Goal: Transaction & Acquisition: Purchase product/service

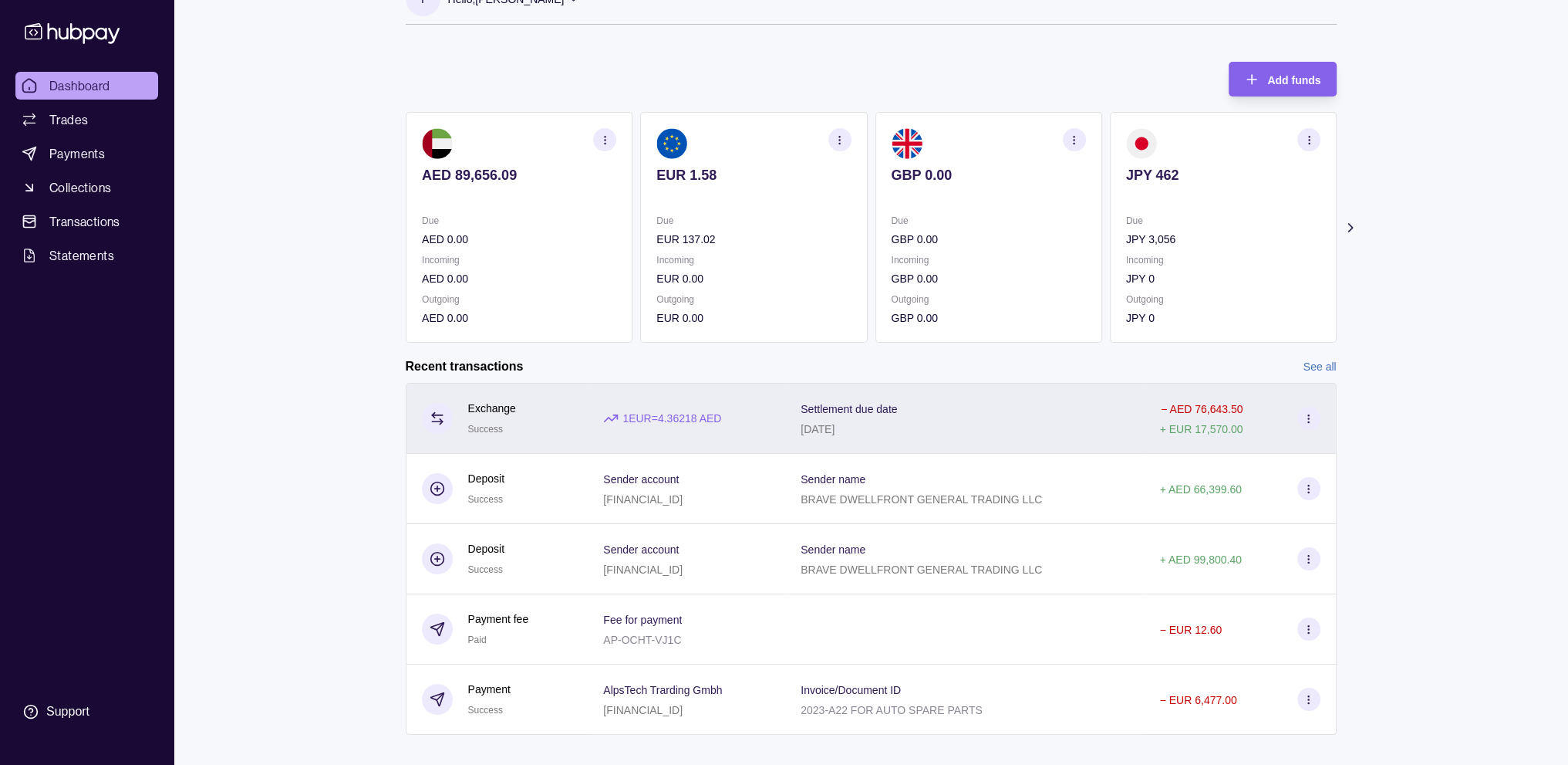
scroll to position [59, 0]
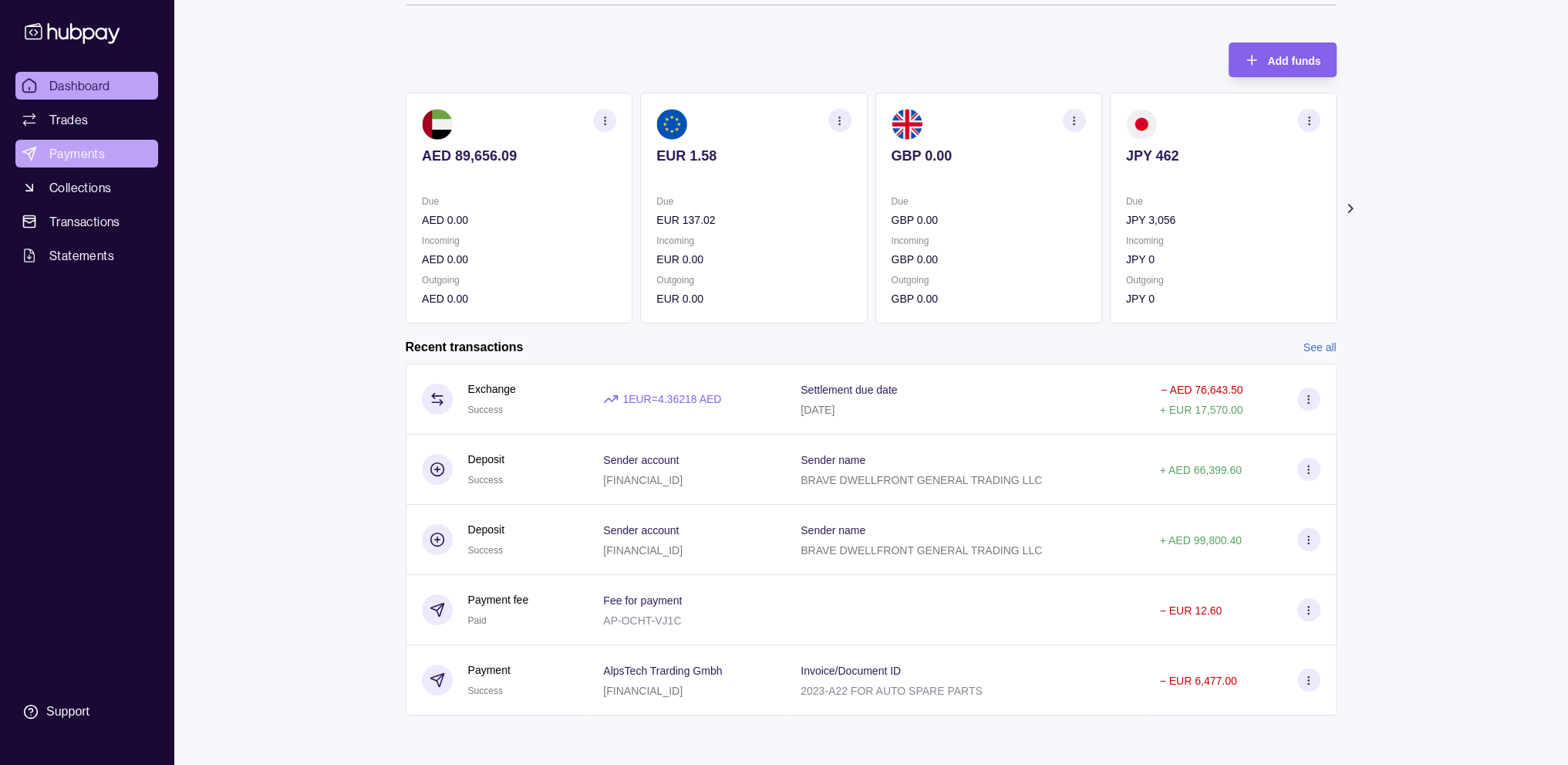
click at [87, 151] on span "Payments" at bounding box center [77, 153] width 56 height 19
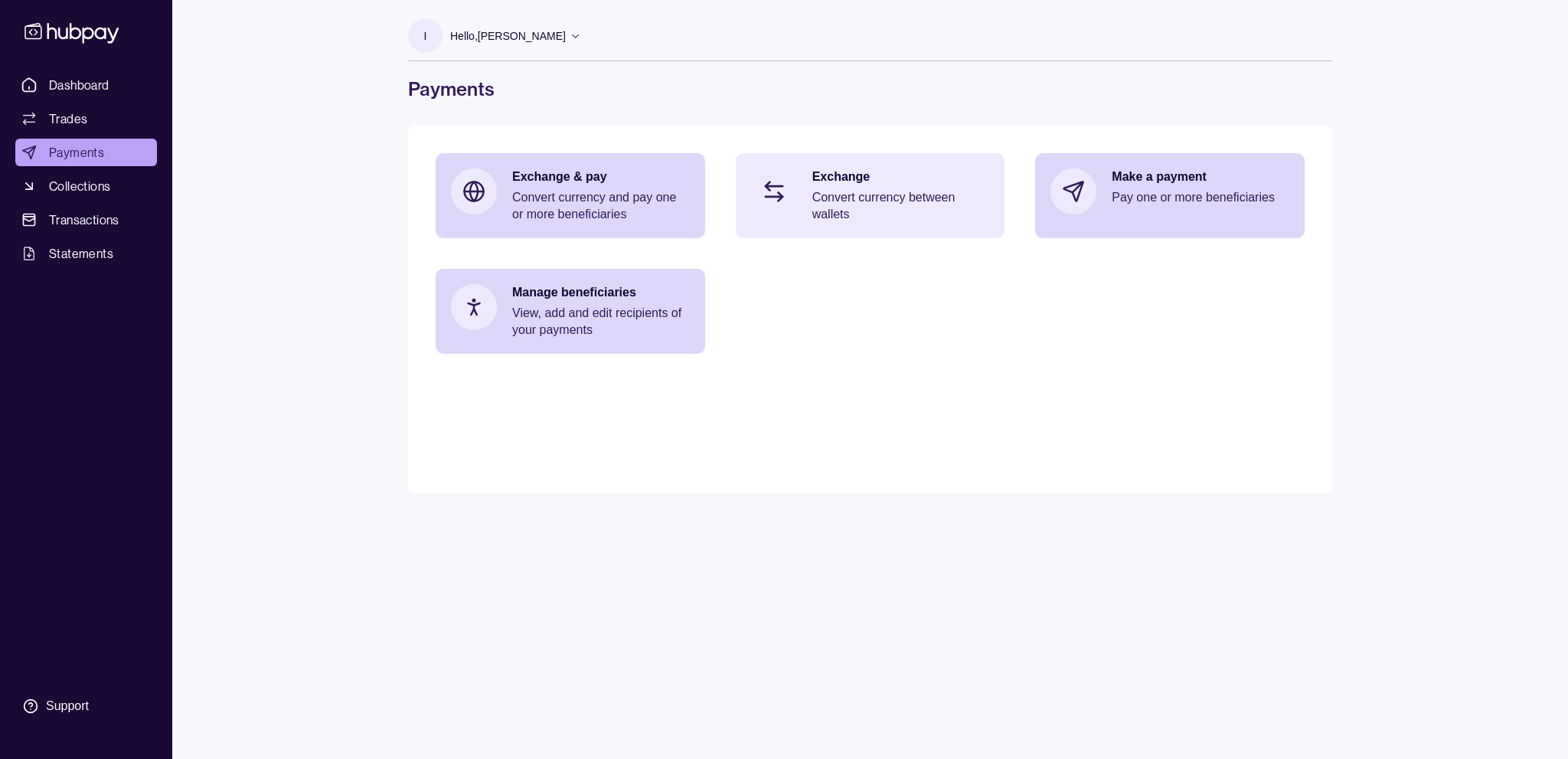
click at [812, 192] on p "Convert currency between wallets" at bounding box center [901, 206] width 178 height 33
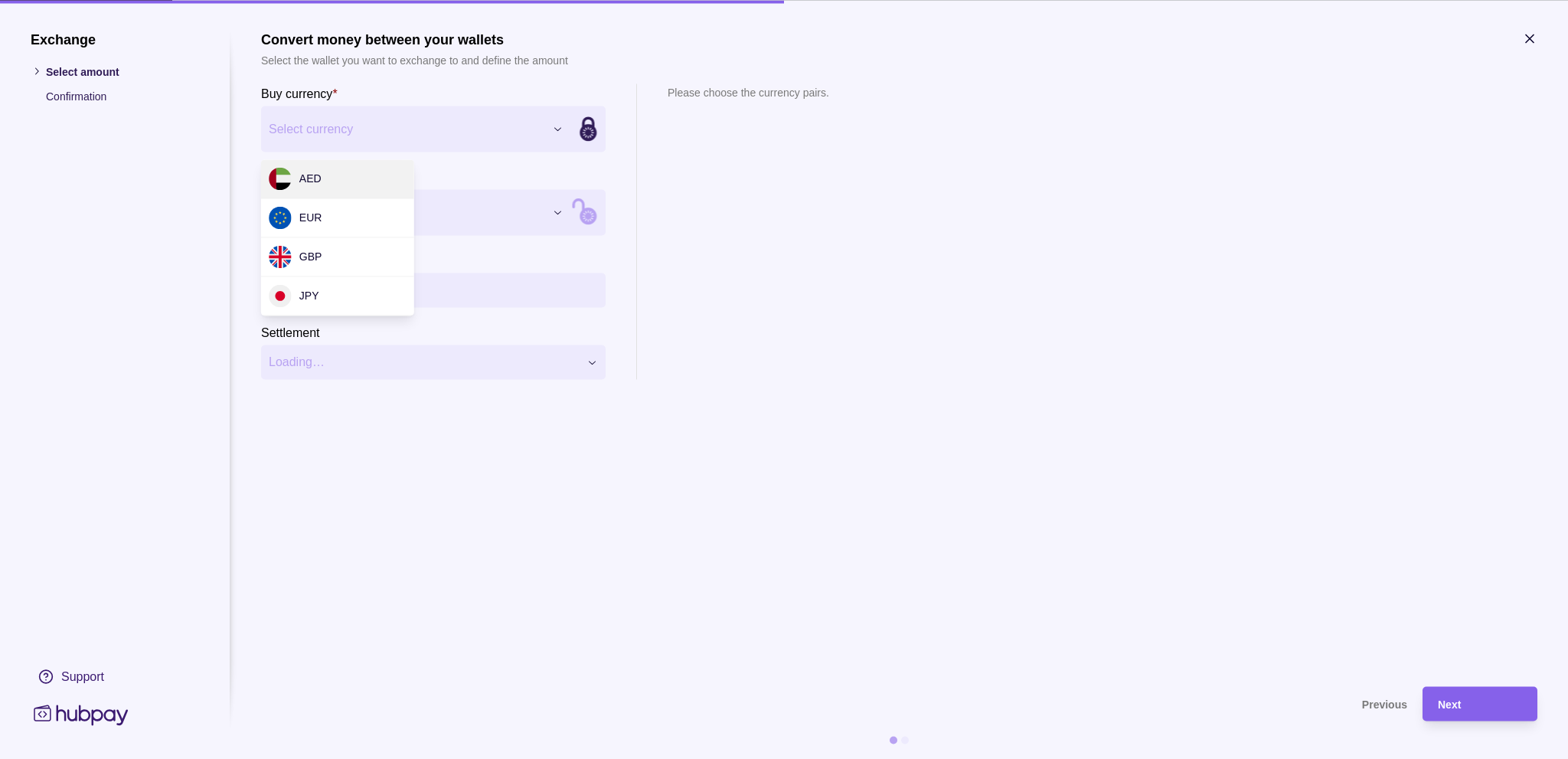
click at [539, 758] on div "Exchange Select amount Confirmation Support Convert money between your wallets …" at bounding box center [784, 759] width 1568 height 0
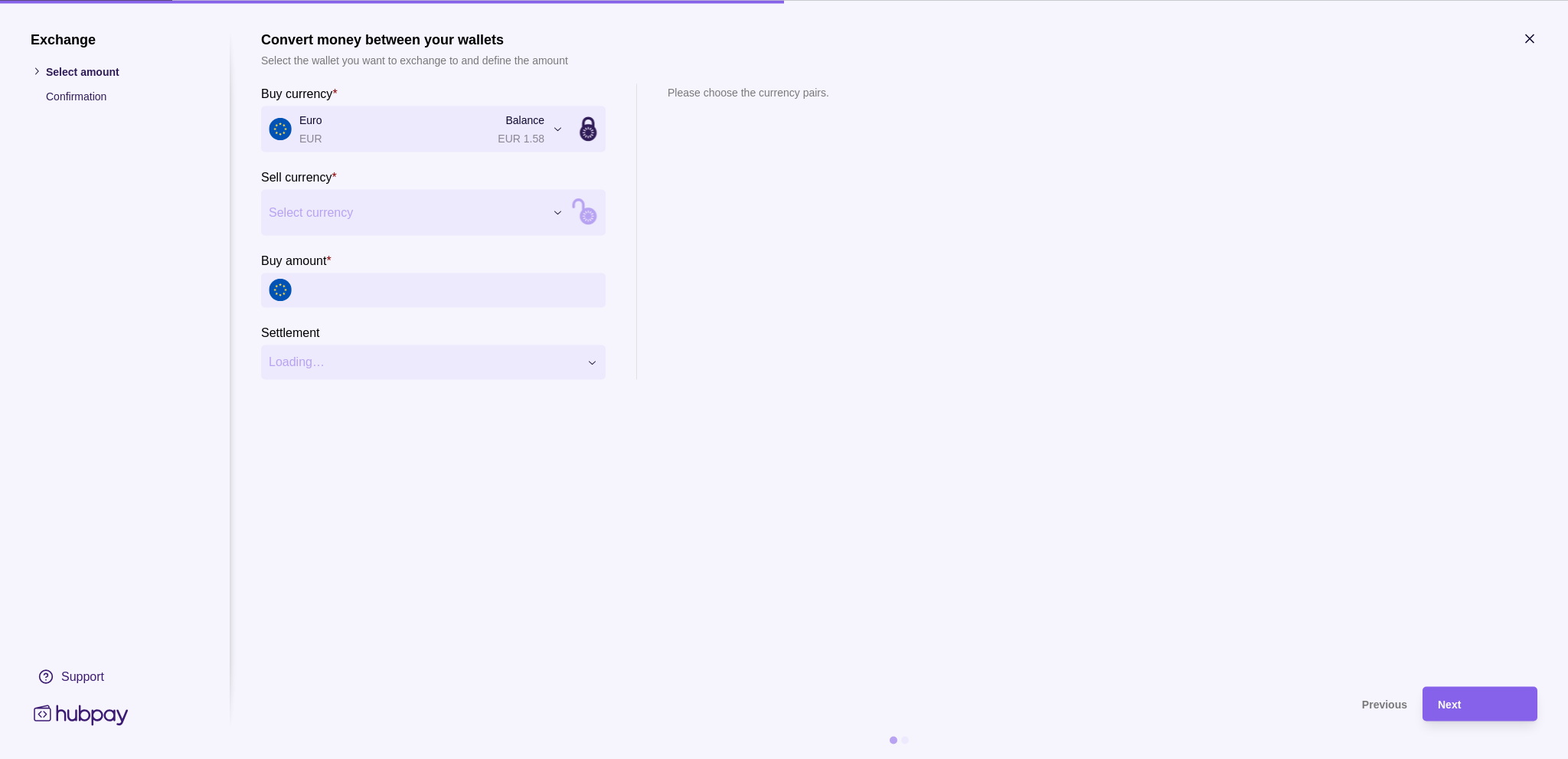
click at [492, 758] on div "Exchange Select amount Confirmation Support Convert money between your wallets …" at bounding box center [784, 759] width 1568 height 0
click at [448, 295] on input "Buy amount *" at bounding box center [448, 289] width 298 height 34
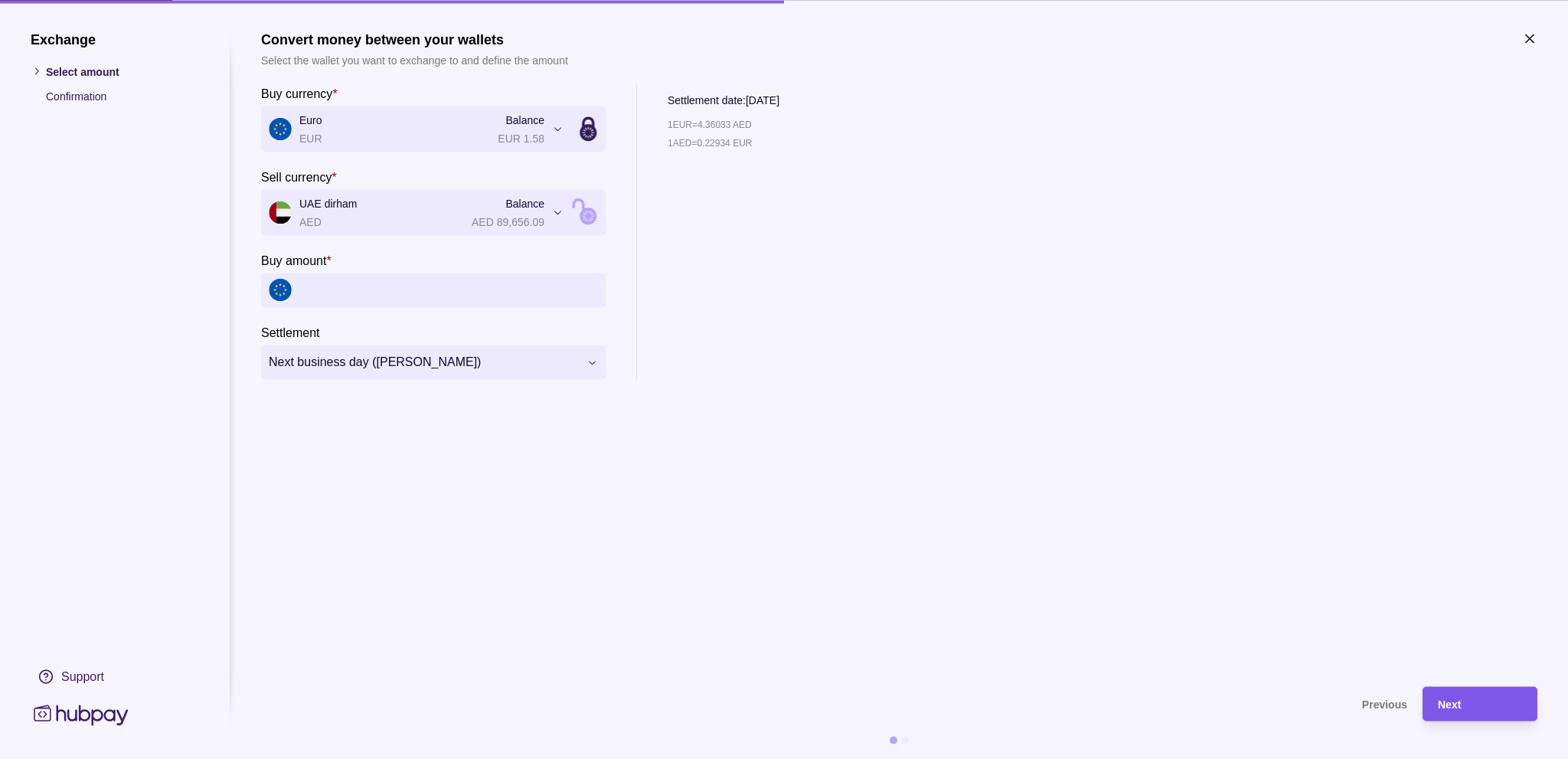
click at [1464, 711] on div "Next" at bounding box center [1479, 704] width 84 height 18
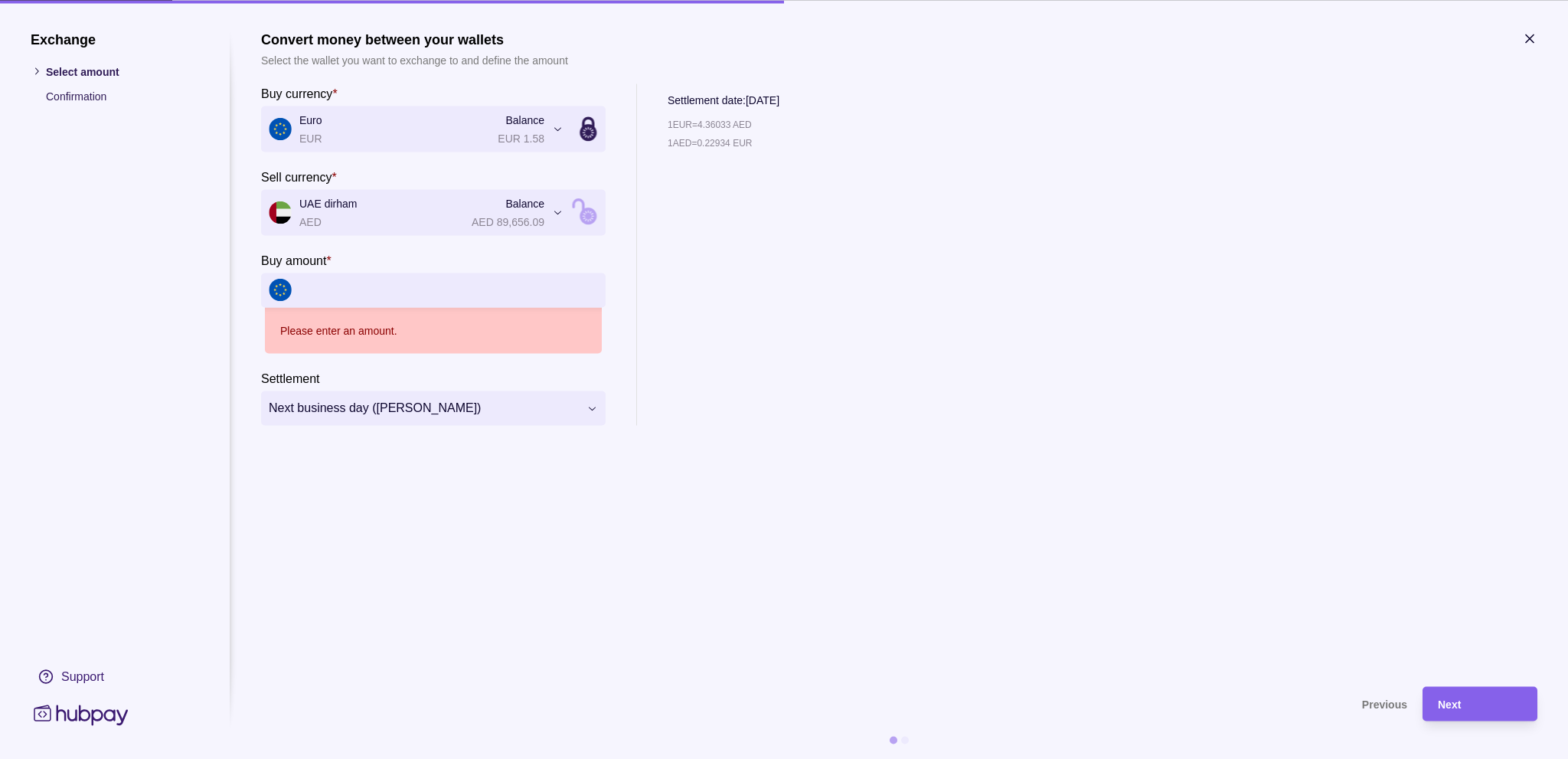
click at [346, 303] on input "Buy amount *" at bounding box center [448, 289] width 298 height 34
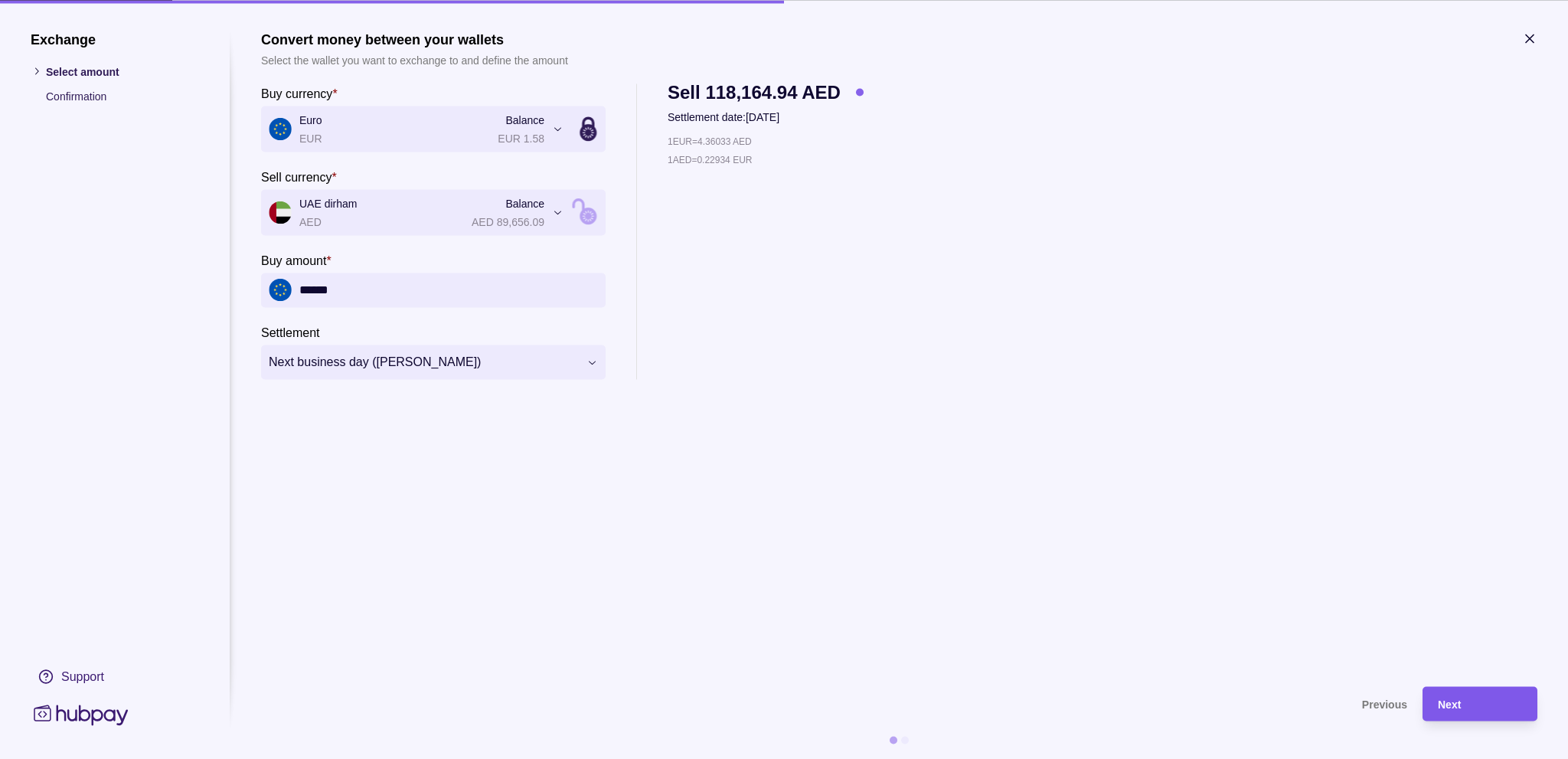
type input "******"
click at [1436, 698] on div "Next" at bounding box center [1469, 703] width 107 height 34
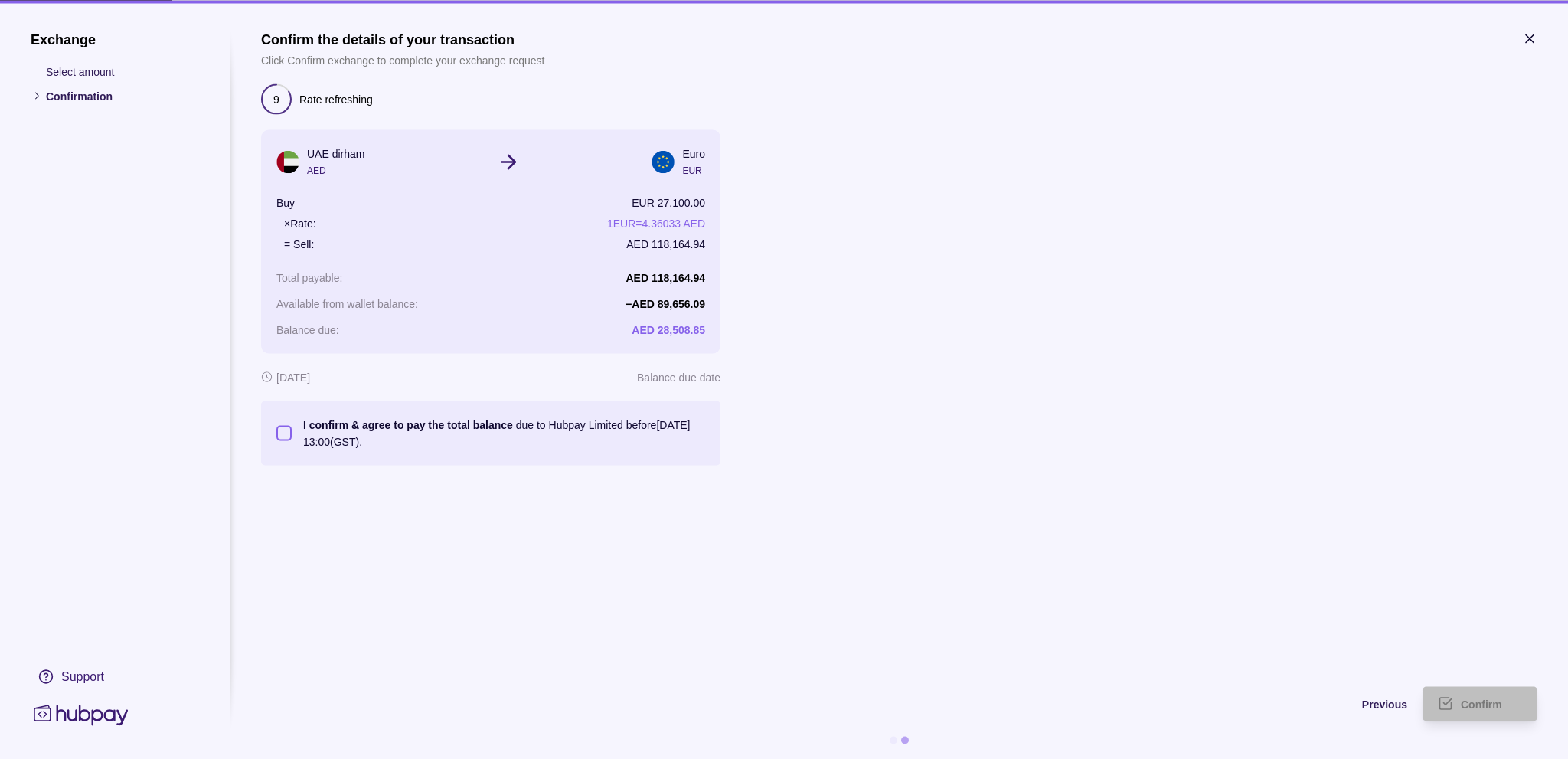
click at [284, 440] on button "I confirm & agree to pay the total balance due to Hubpay Limited before [DATE] …" at bounding box center [284, 432] width 15 height 15
click at [1455, 695] on div "Confirm" at bounding box center [1469, 703] width 107 height 34
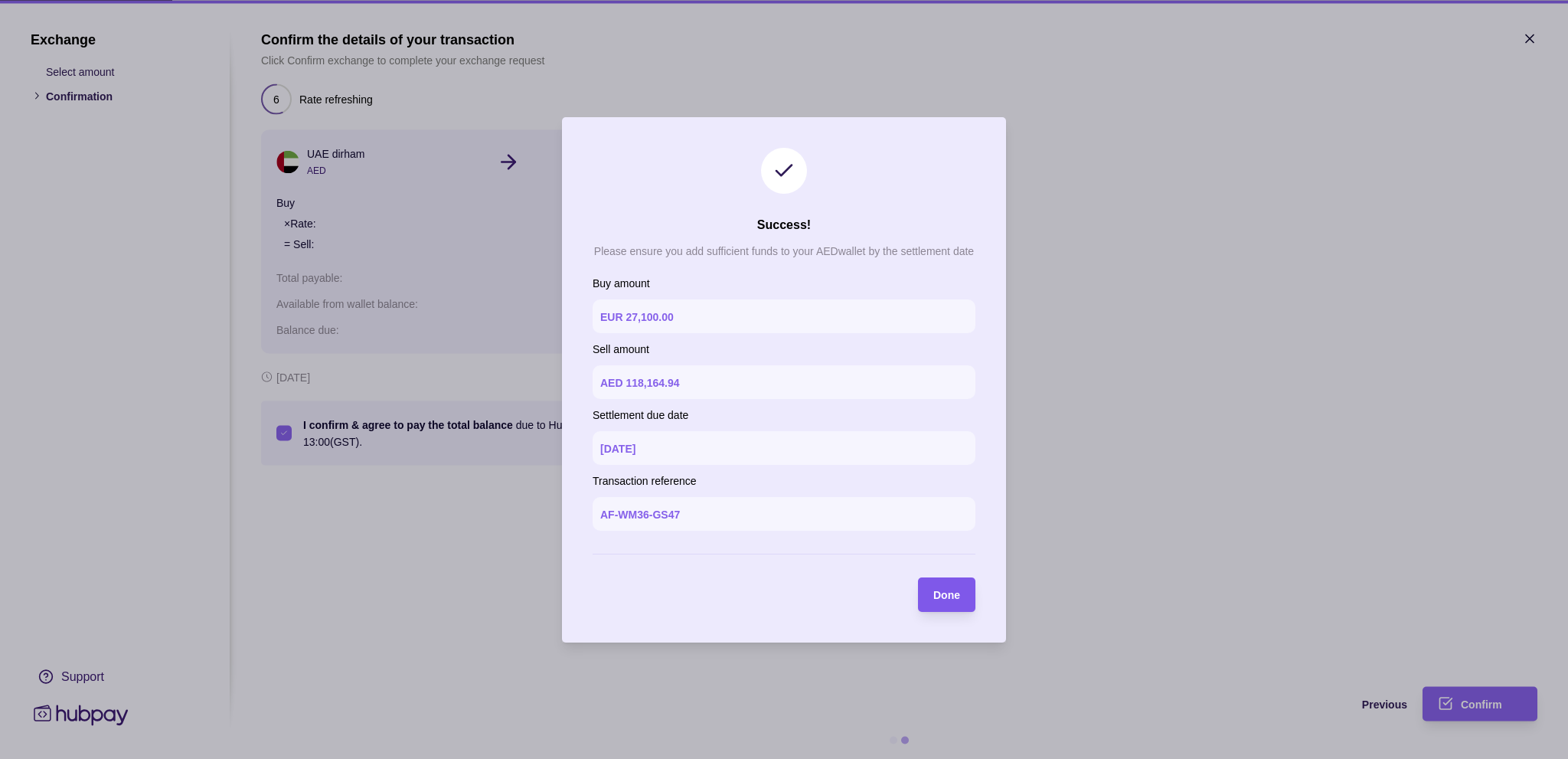
click at [943, 581] on div "Done" at bounding box center [935, 594] width 50 height 34
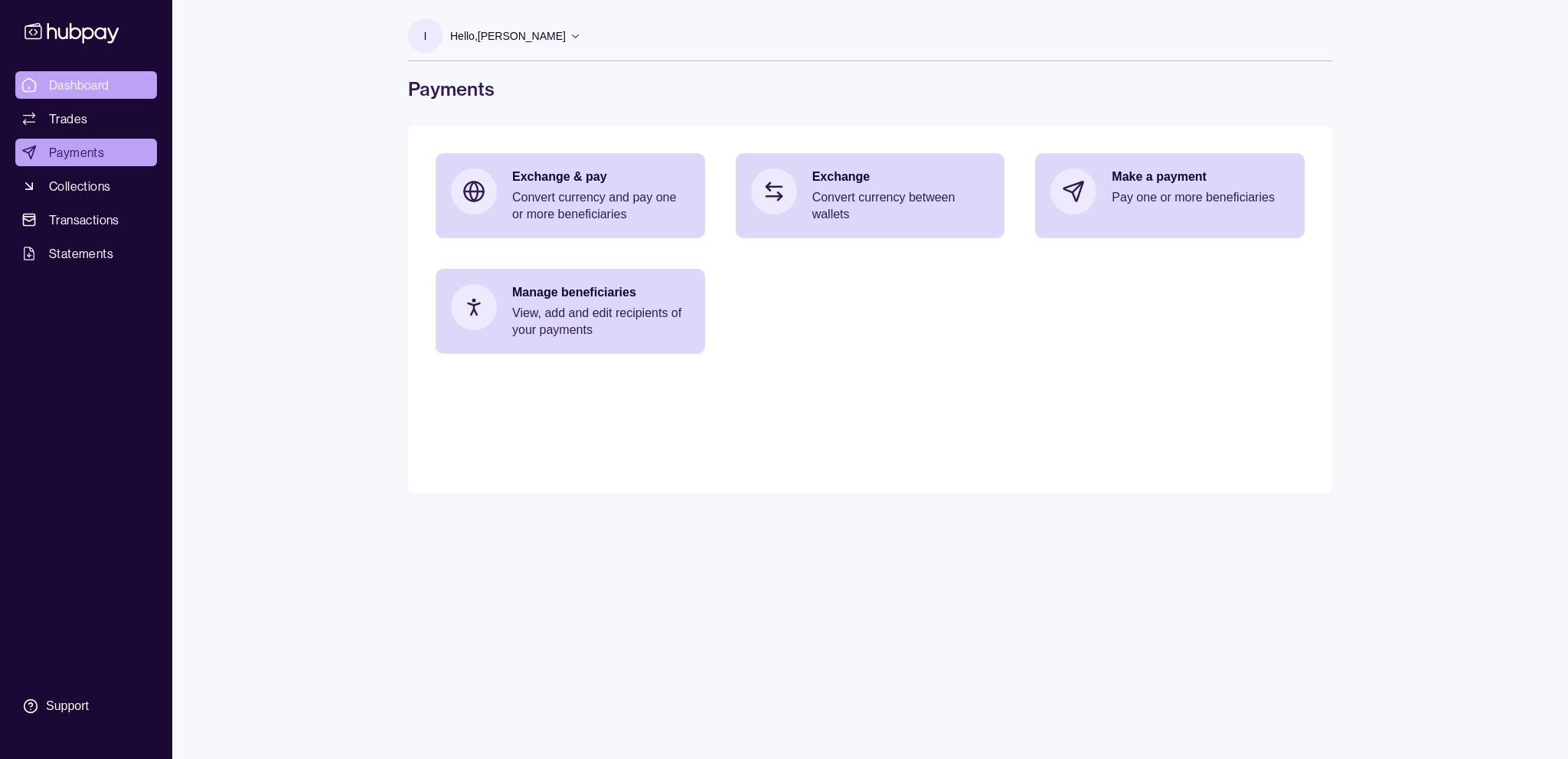
click at [93, 78] on span "Dashboard" at bounding box center [79, 85] width 60 height 18
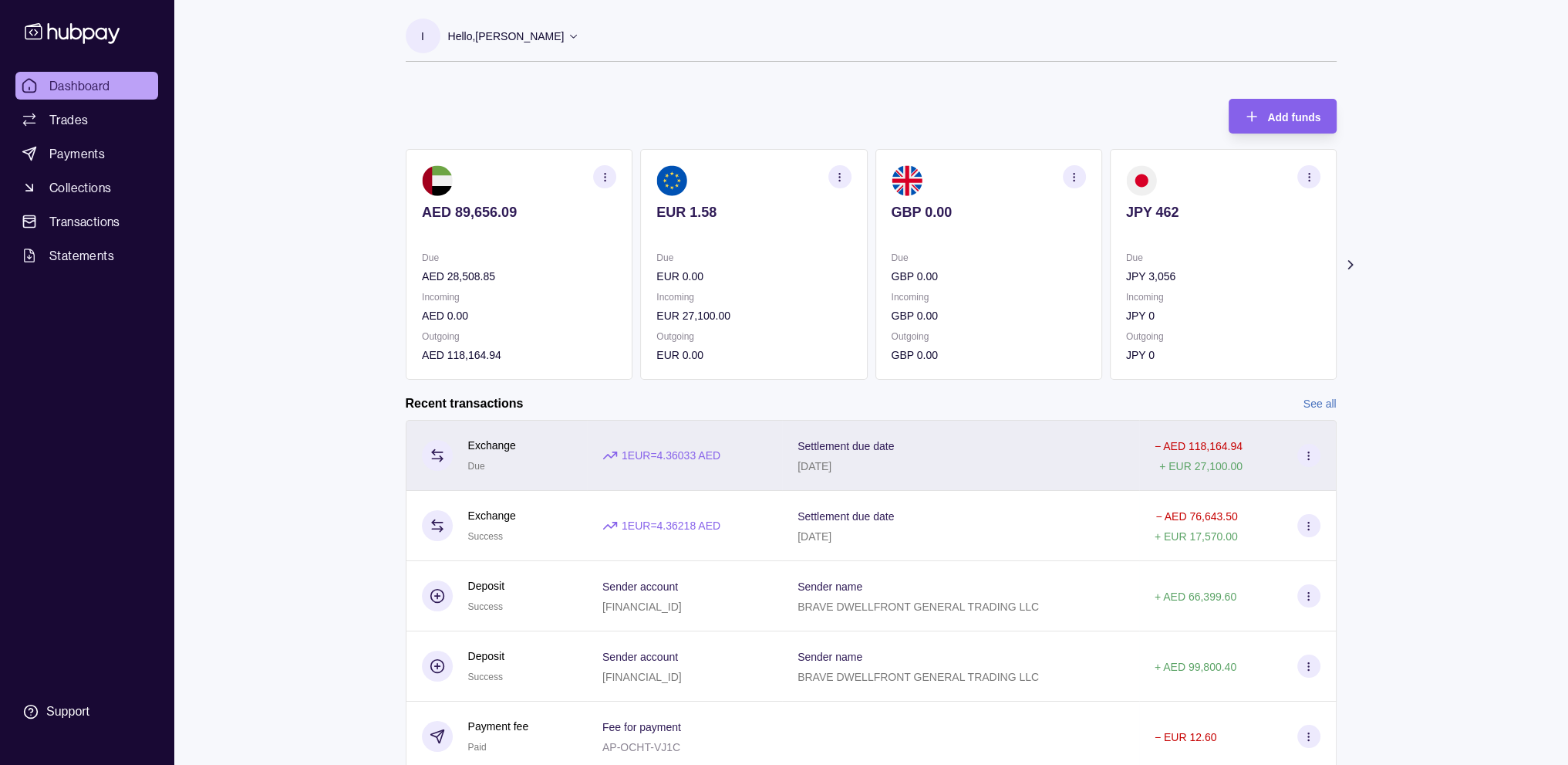
click at [721, 463] on p "1 EUR = 4.36033 AED" at bounding box center [670, 455] width 99 height 17
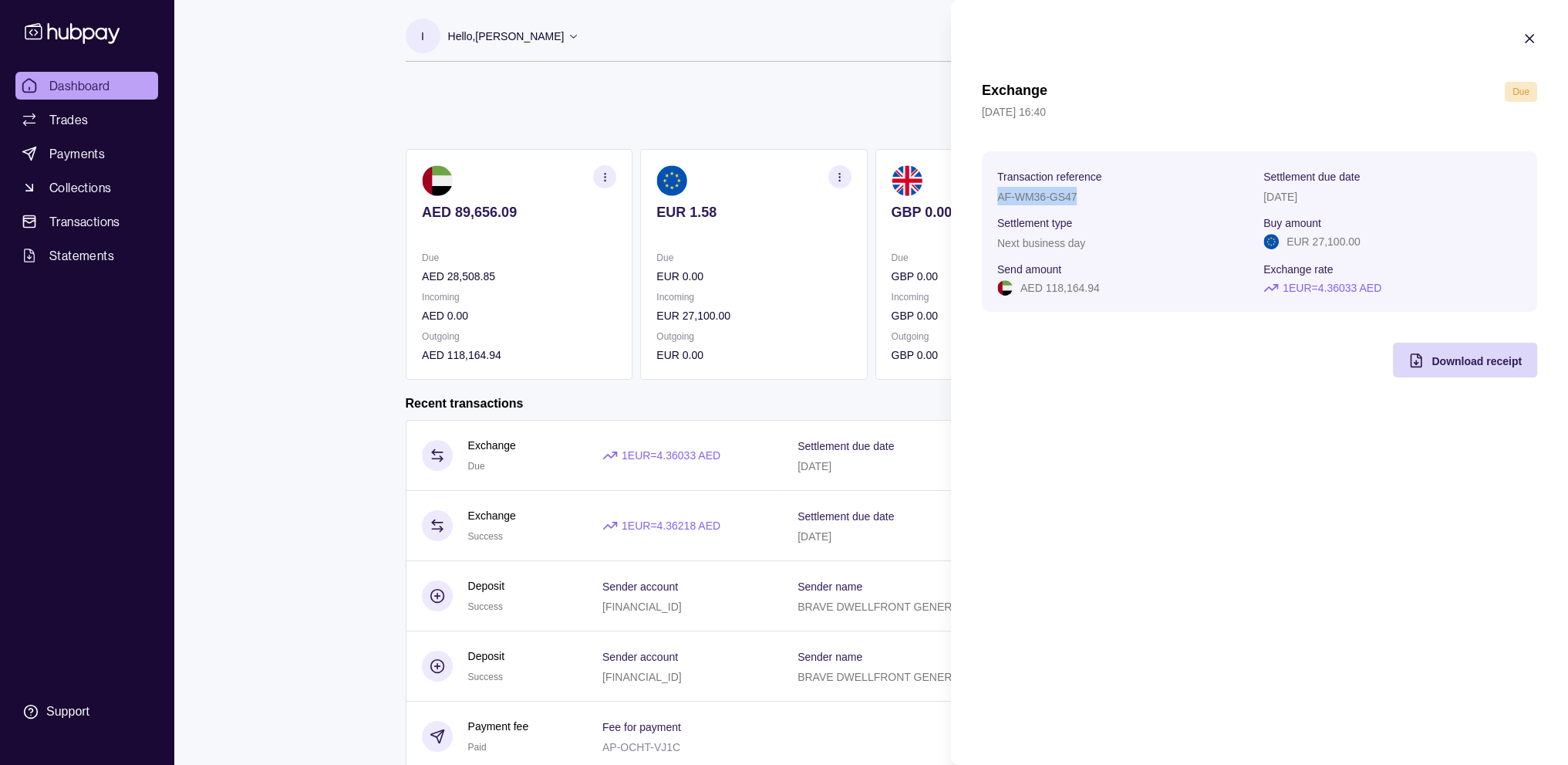
drag, startPoint x: 1000, startPoint y: 197, endPoint x: 1089, endPoint y: 197, distance: 89.0
click at [1089, 197] on div "AF-WM36-GS47" at bounding box center [1126, 196] width 259 height 19
copy p "AF-WM36-GS47"
